Goal: Information Seeking & Learning: Learn about a topic

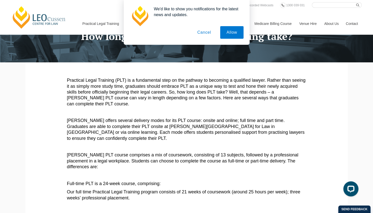
click at [205, 36] on button "Cancel" at bounding box center [204, 32] width 26 height 13
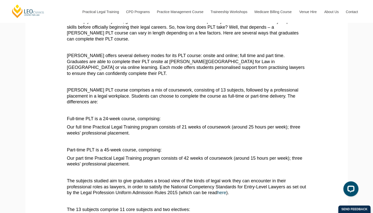
scroll to position [107, 0]
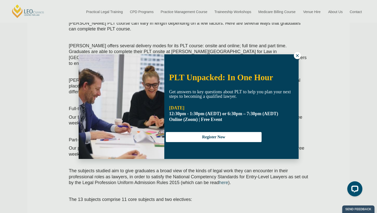
click at [299, 53] on button at bounding box center [297, 55] width 7 height 7
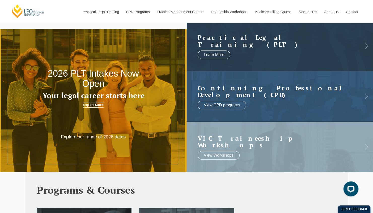
scroll to position [25, 0]
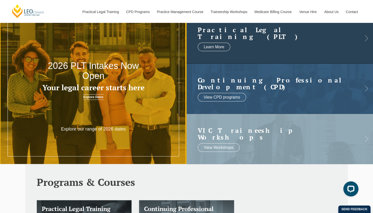
click at [246, 40] on h2 "Practical Legal Training (PLT)" at bounding box center [275, 33] width 155 height 14
